Goal: Task Accomplishment & Management: Manage account settings

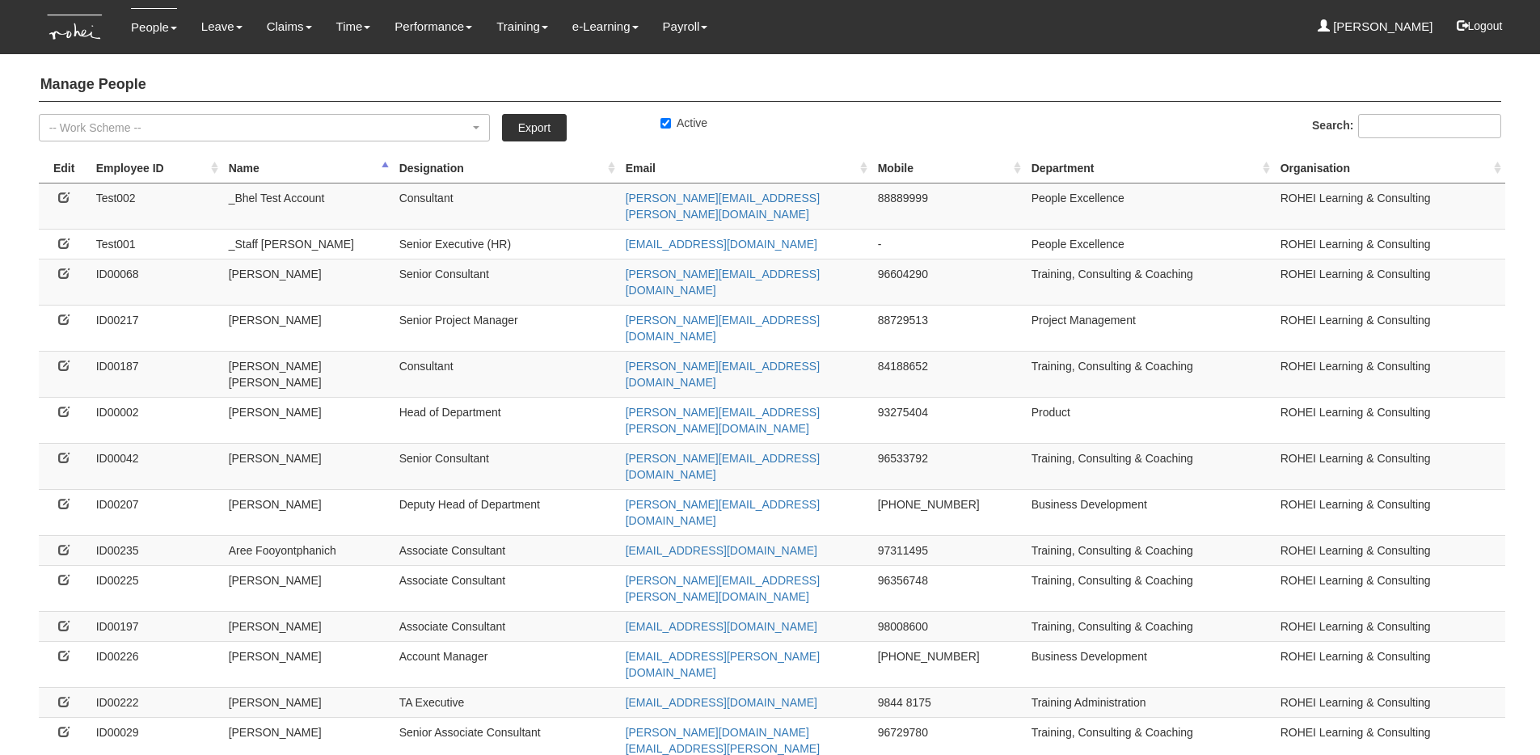
select select "50"
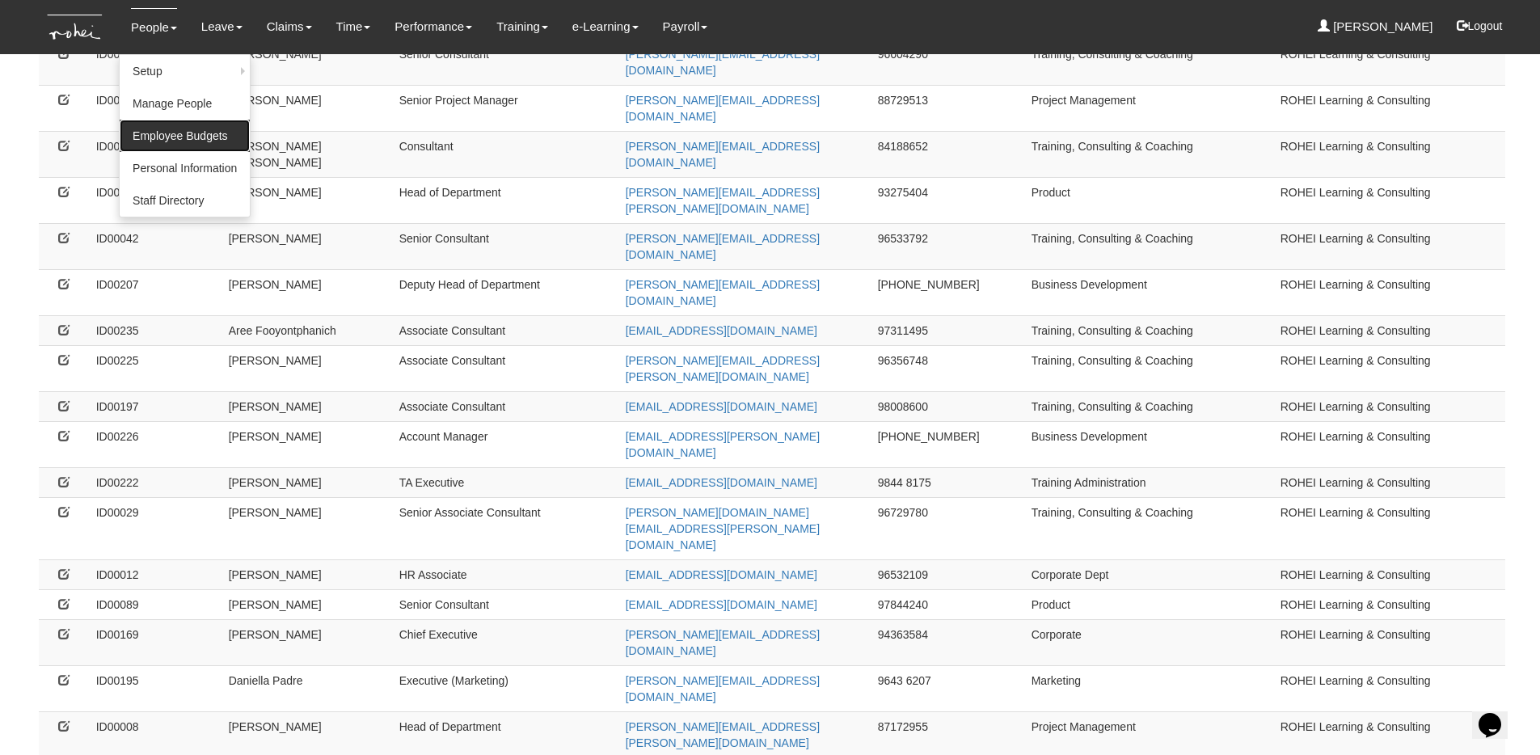
click at [176, 131] on link "Employee Budgets" at bounding box center [185, 136] width 130 height 32
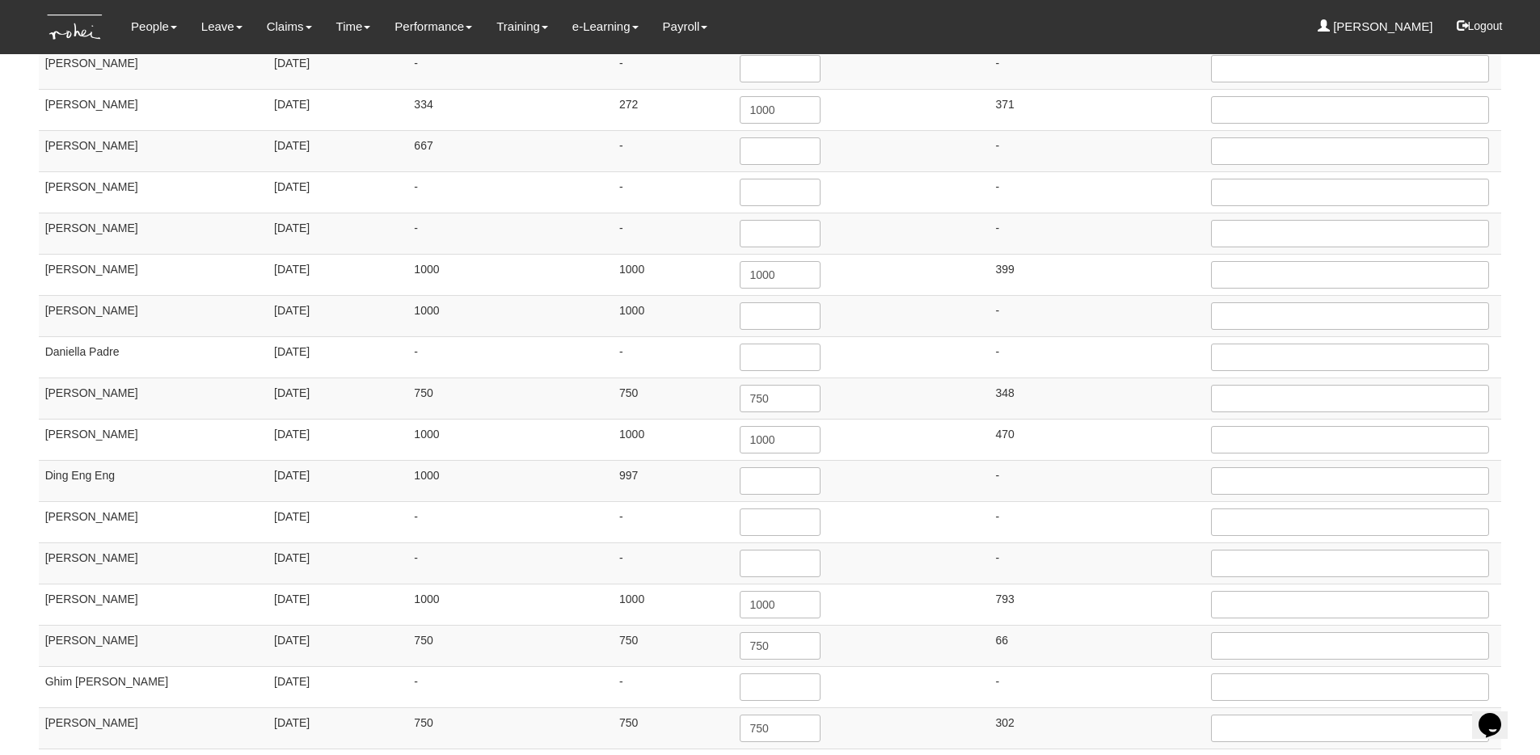
scroll to position [592, 0]
drag, startPoint x: 786, startPoint y: 394, endPoint x: 696, endPoint y: 394, distance: 90.5
click at [696, 394] on tr "Denise Aragon 19/9/2014 750 750 750 348" at bounding box center [770, 396] width 1463 height 41
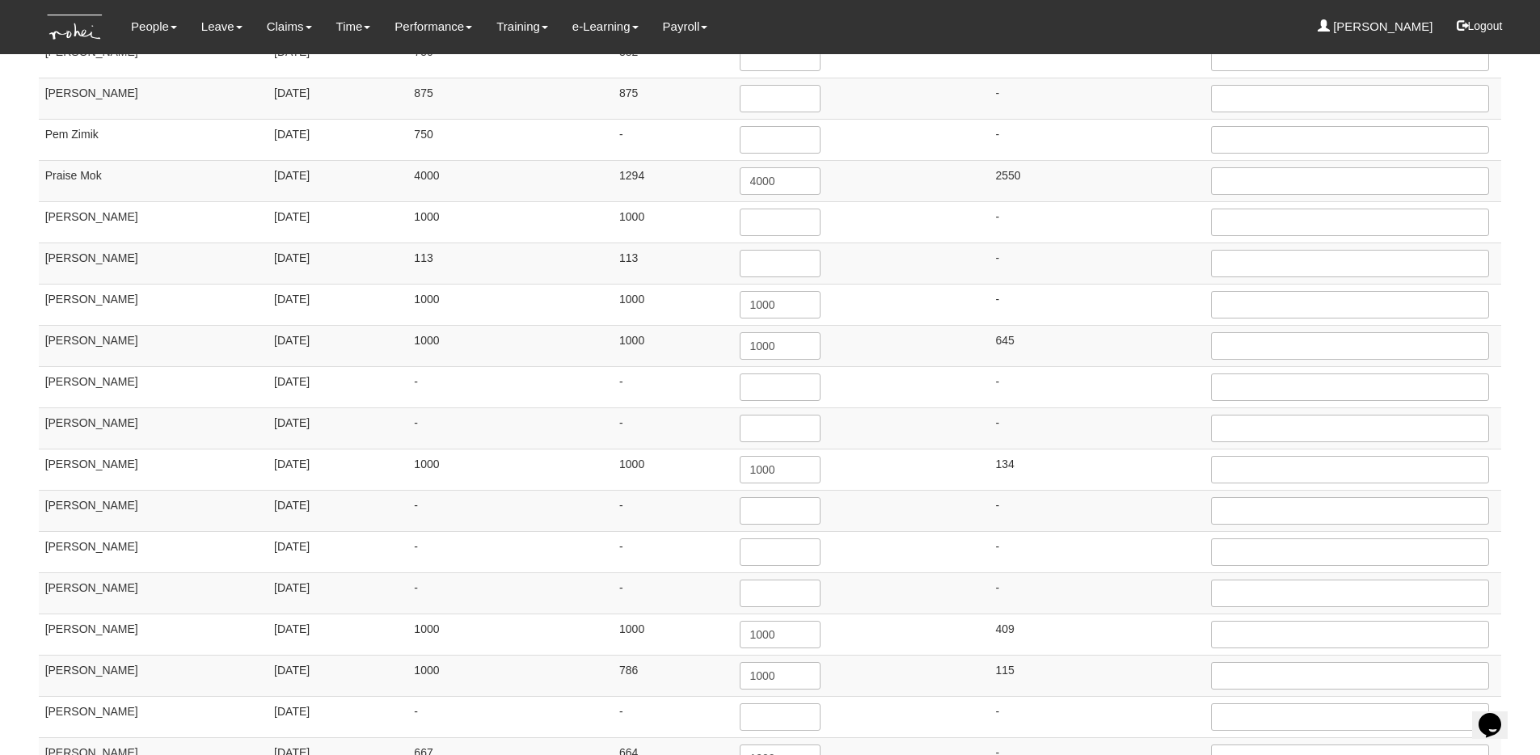
scroll to position [1962, 0]
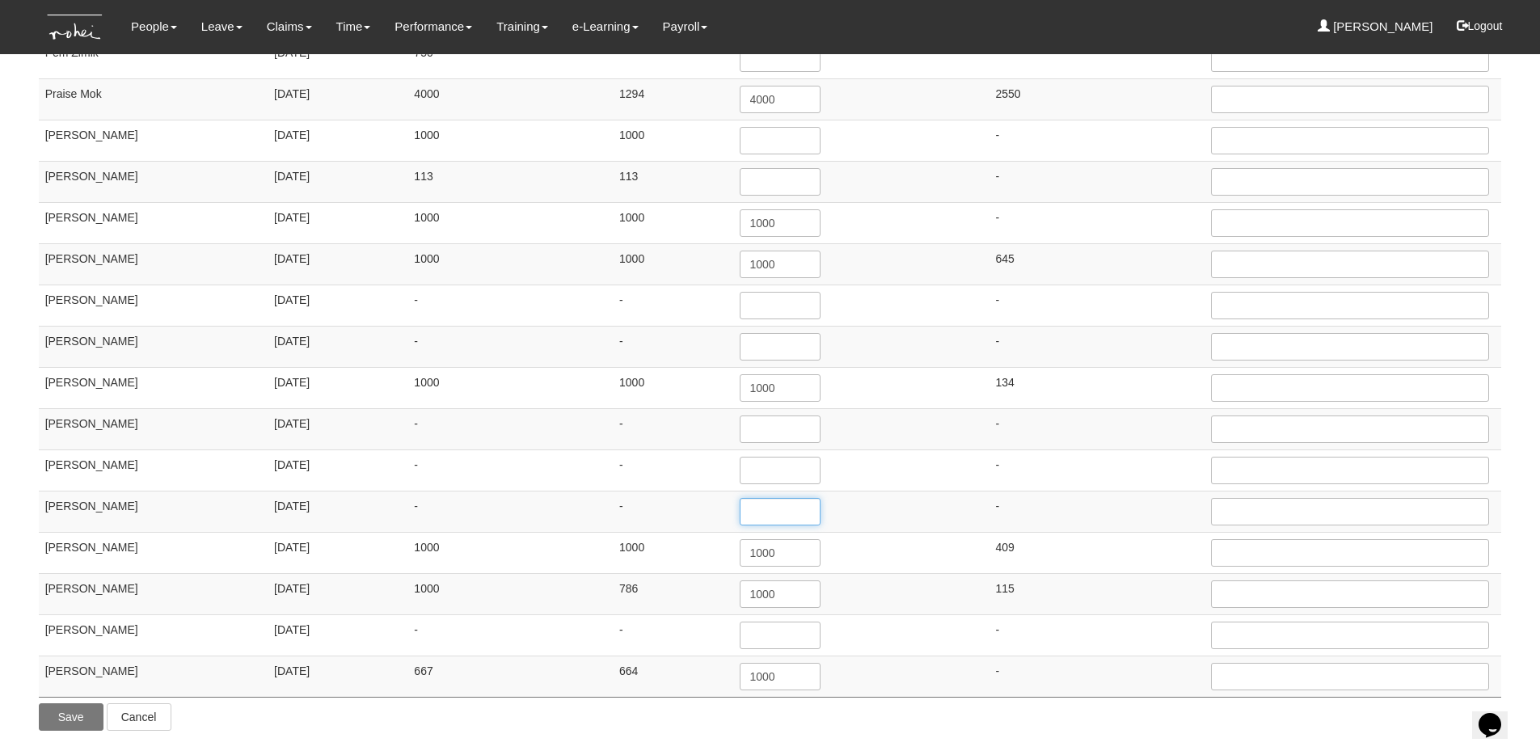
click at [757, 511] on input "number" at bounding box center [780, 511] width 81 height 27
paste input "750"
type input "750"
click at [1354, 508] on input "text" at bounding box center [1350, 511] width 279 height 27
type input "{"
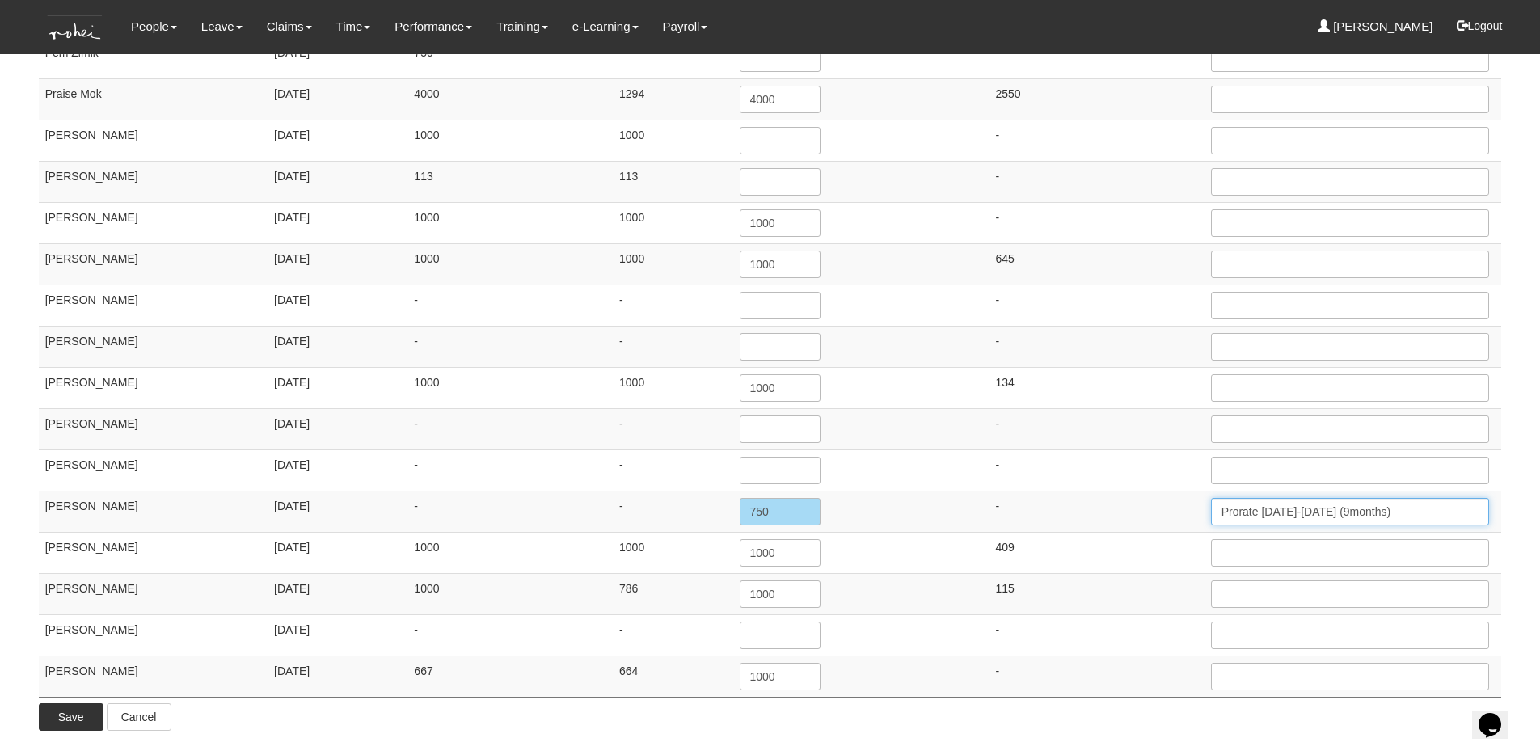
type input "Prorate Jul25-Mar26 (9months)"
click at [48, 724] on input "Save" at bounding box center [71, 716] width 65 height 27
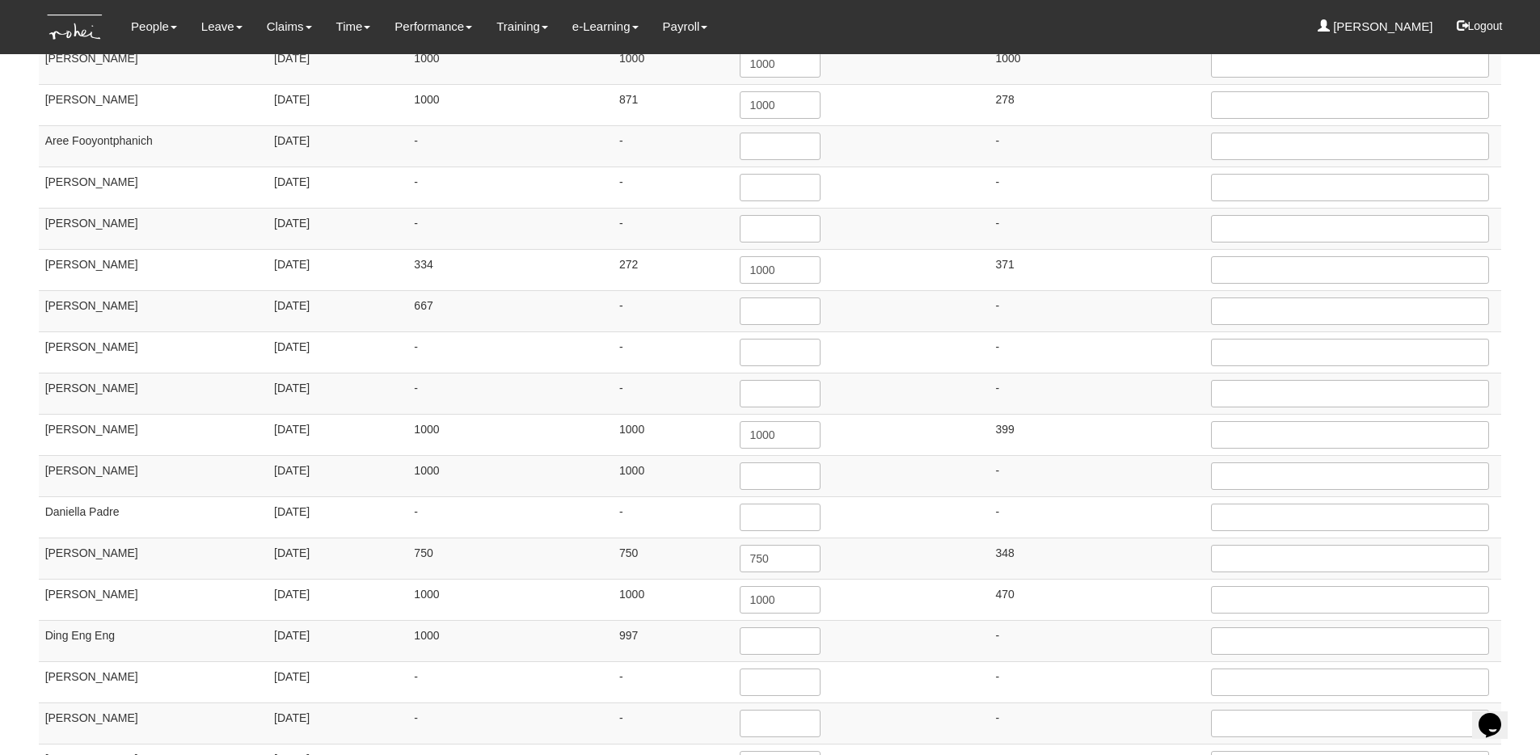
scroll to position [0, 0]
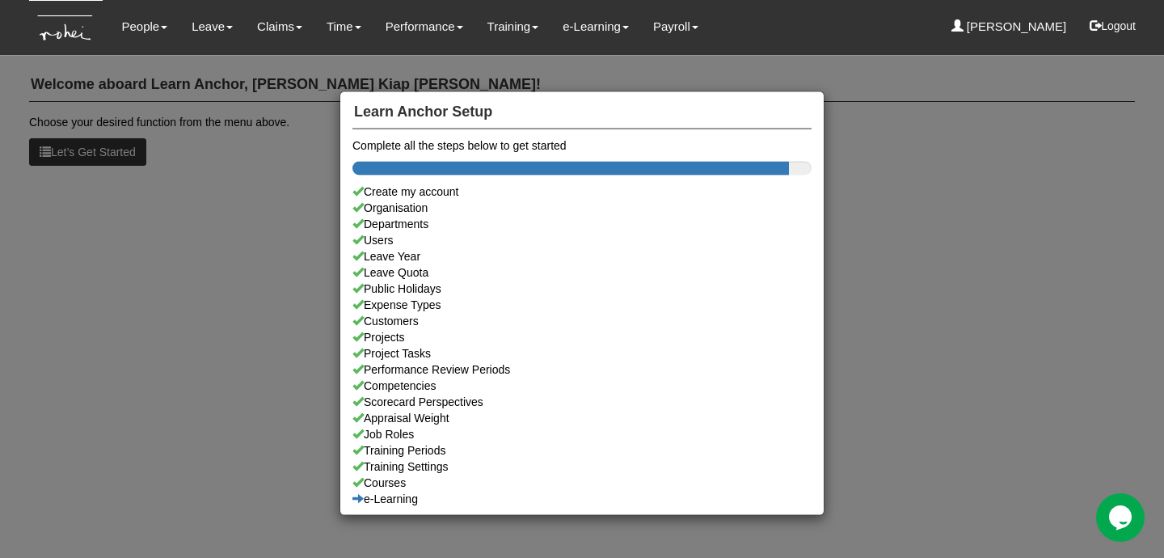
click at [169, 68] on div "Learn Anchor Setup Complete all the steps below to get started Create my accoun…" at bounding box center [582, 279] width 1164 height 558
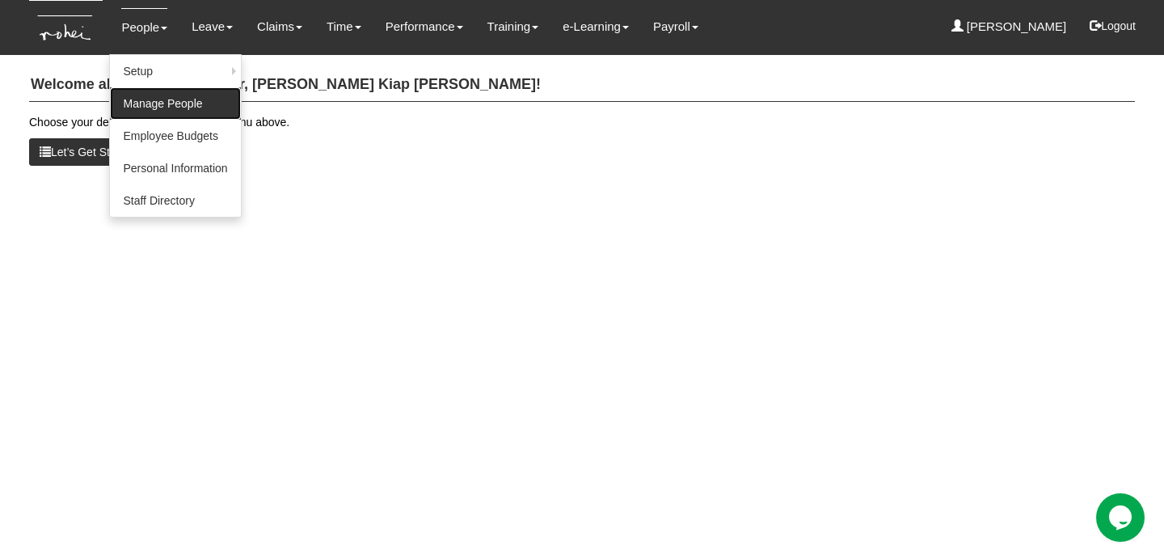
click at [162, 107] on link "Manage People" at bounding box center [175, 103] width 130 height 32
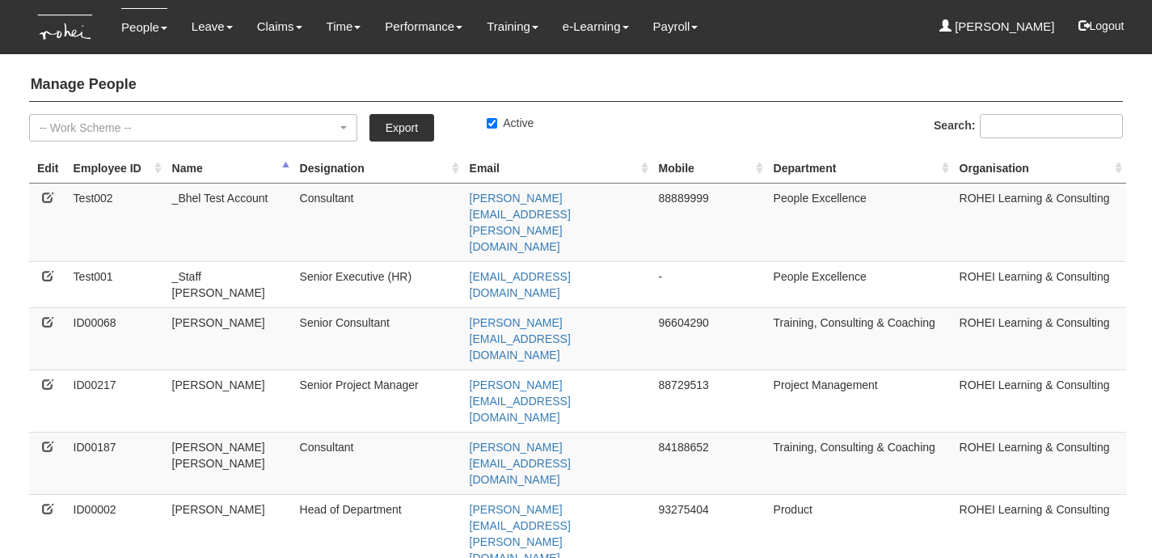
select select "50"
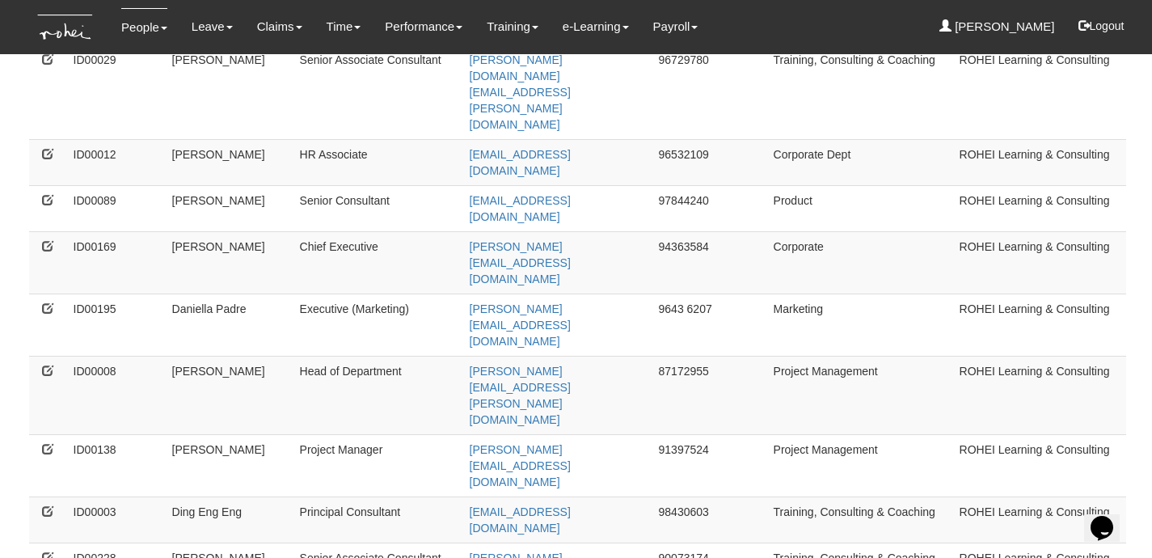
scroll to position [1184, 0]
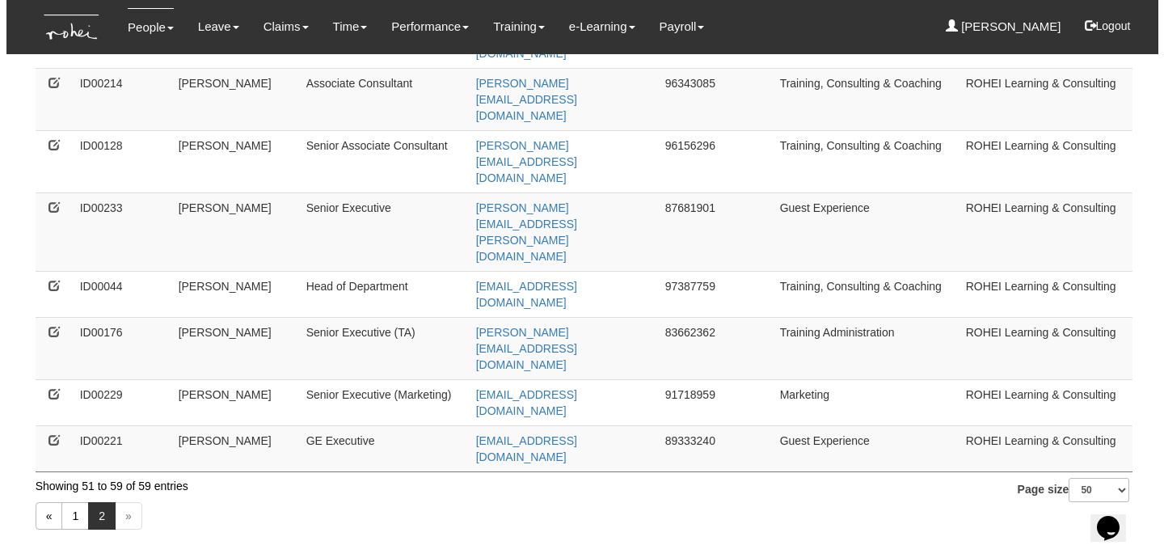
scroll to position [0, 0]
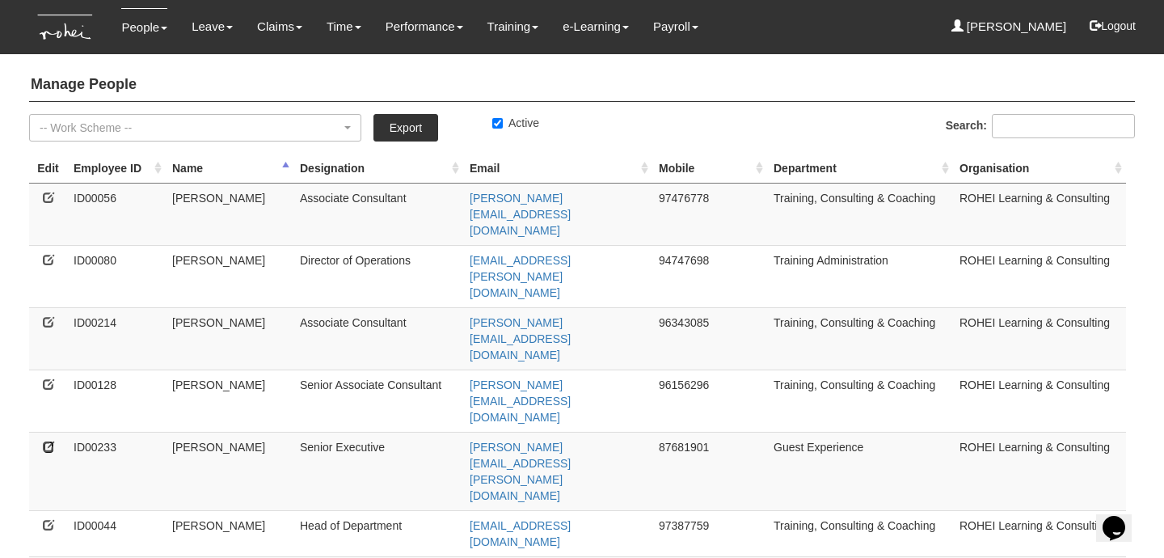
click at [50, 440] on icon at bounding box center [48, 445] width 11 height 11
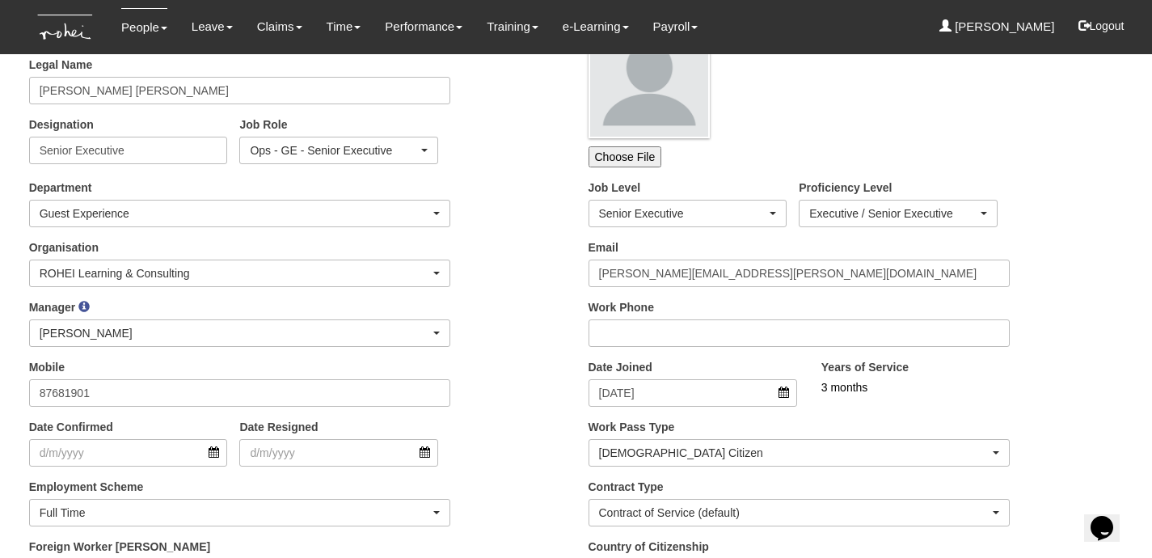
scroll to position [135, 0]
